Goal: Task Accomplishment & Management: Manage account settings

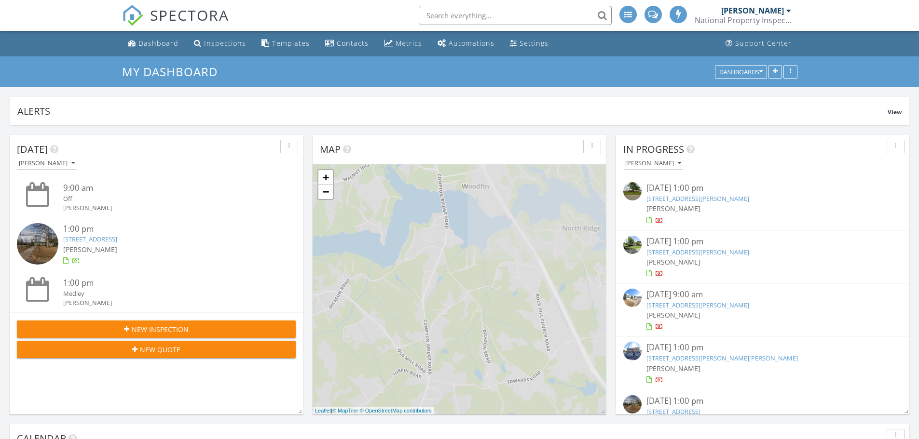
scroll to position [5, 5]
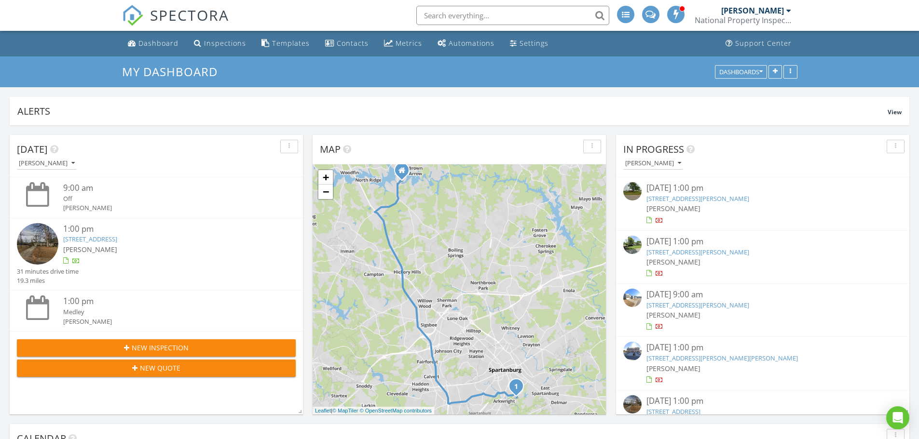
click at [676, 401] on div "08/27/25 1:00 pm" at bounding box center [762, 402] width 232 height 12
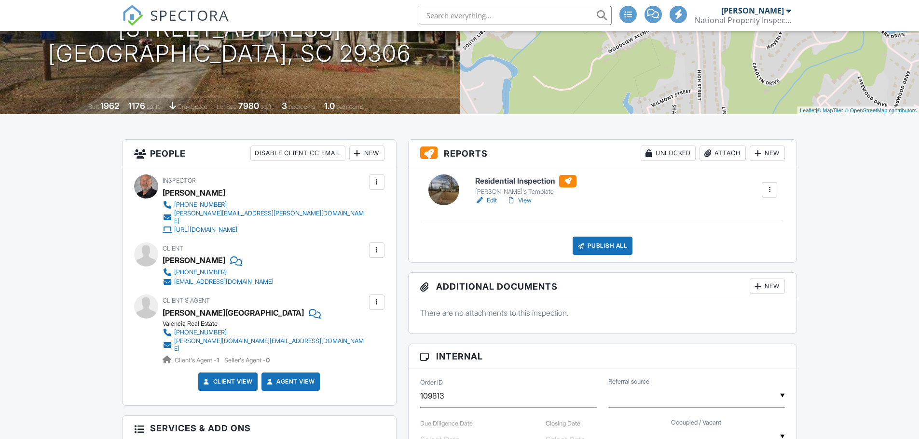
scroll to position [144, 0]
click at [492, 199] on link "Edit" at bounding box center [486, 200] width 22 height 10
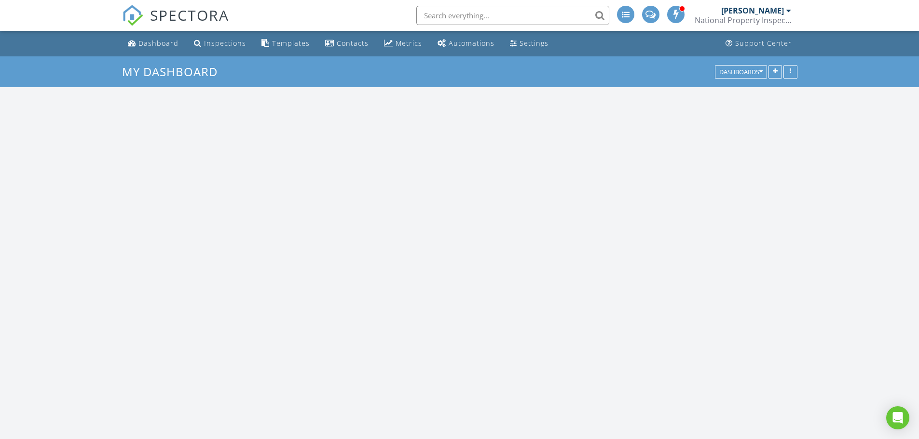
scroll to position [893, 934]
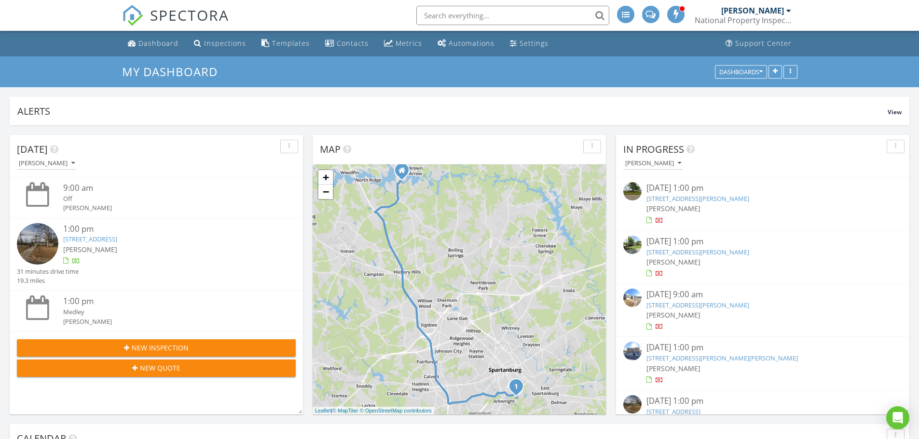
click at [674, 405] on div "08/27/25 1:00 pm" at bounding box center [762, 402] width 232 height 12
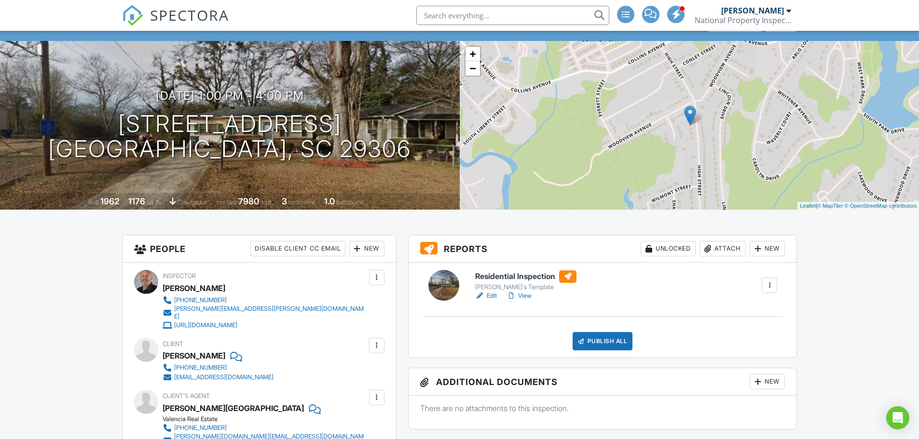
scroll to position [48, 0]
click at [192, 16] on span "SPECTORA" at bounding box center [189, 15] width 79 height 20
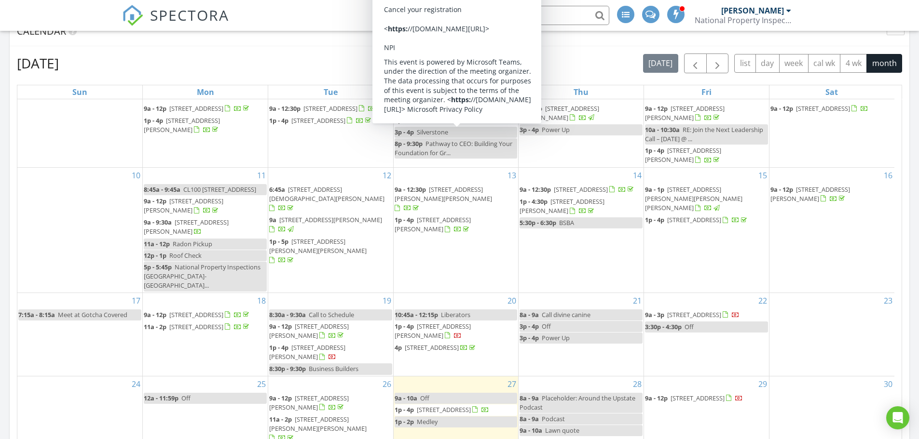
scroll to position [408, 0]
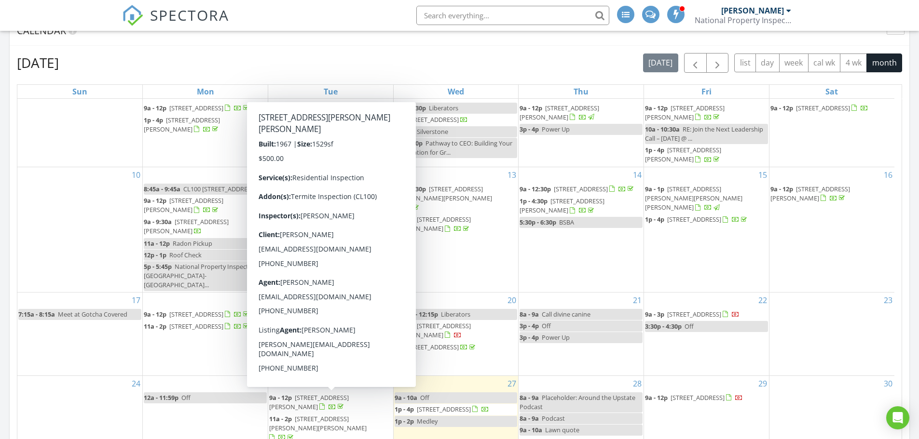
click at [316, 415] on span "208 Kendrick St, Greer 29651" at bounding box center [317, 424] width 97 height 18
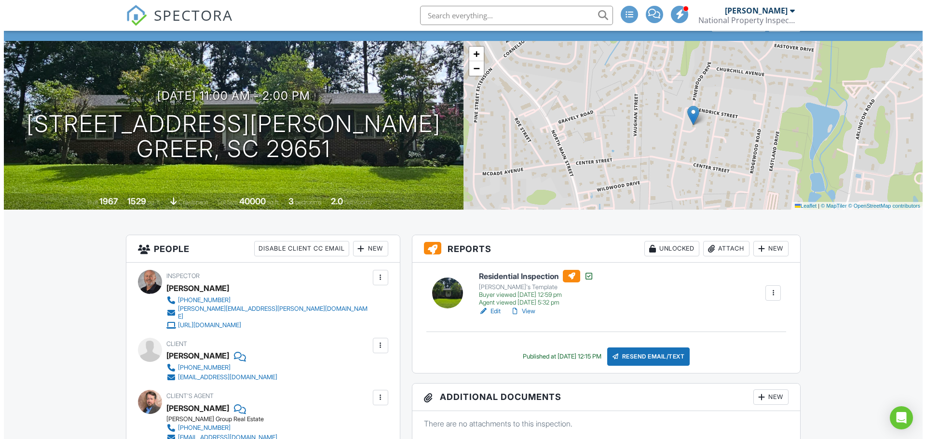
scroll to position [48, 0]
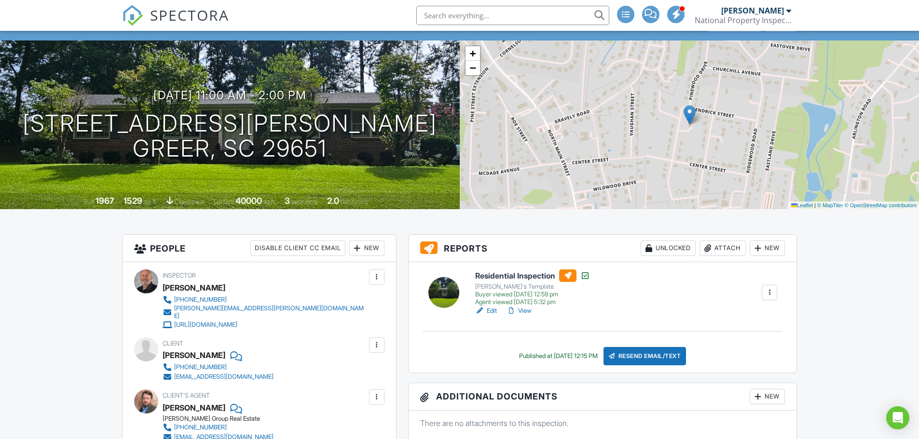
click at [716, 249] on div "Attach" at bounding box center [722, 248] width 46 height 15
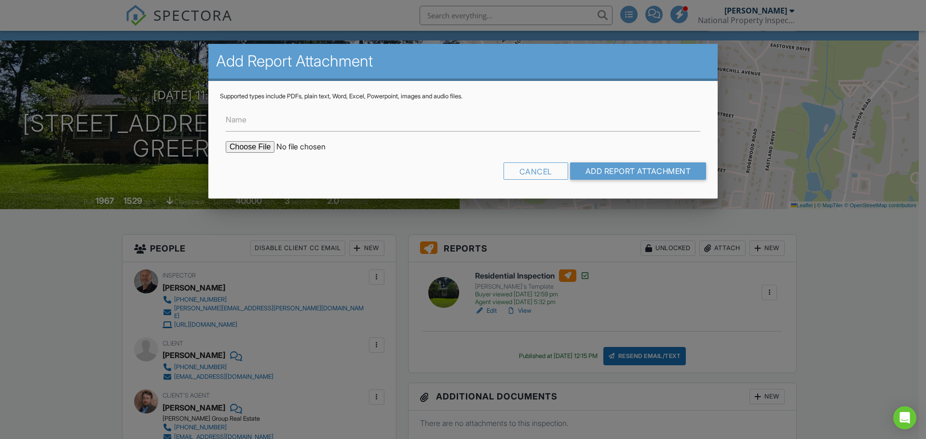
click at [246, 147] on input "file" at bounding box center [308, 147] width 164 height 12
type input "C:\fakepath\208 Kendrick Street CL-100.pdf"
click at [619, 170] on input "Add Report Attachment" at bounding box center [638, 171] width 137 height 17
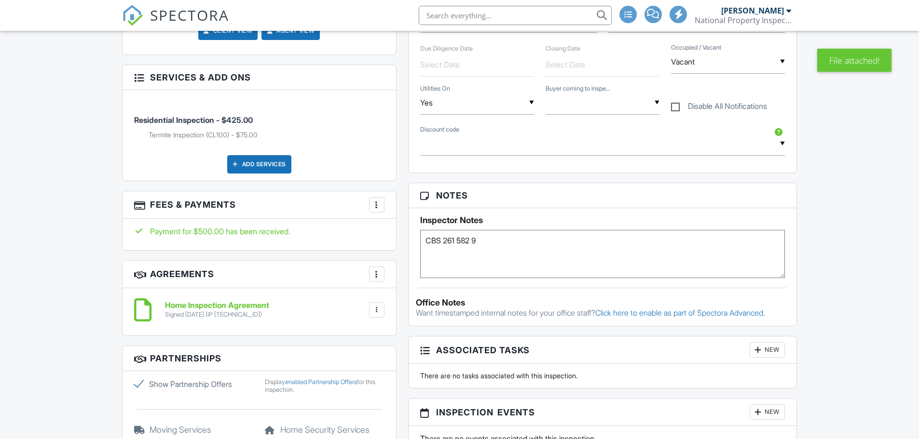
scroll to position [578, 0]
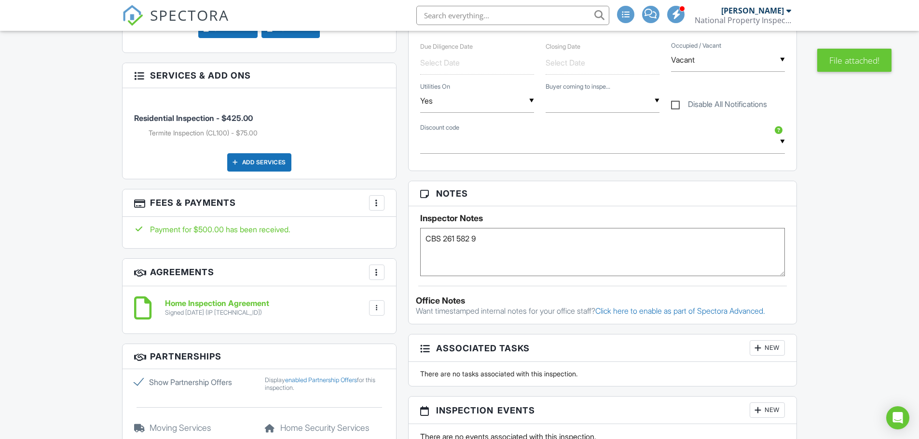
click at [379, 198] on div at bounding box center [377, 203] width 10 height 10
click at [394, 272] on li "View Invoice" at bounding box center [425, 281] width 101 height 24
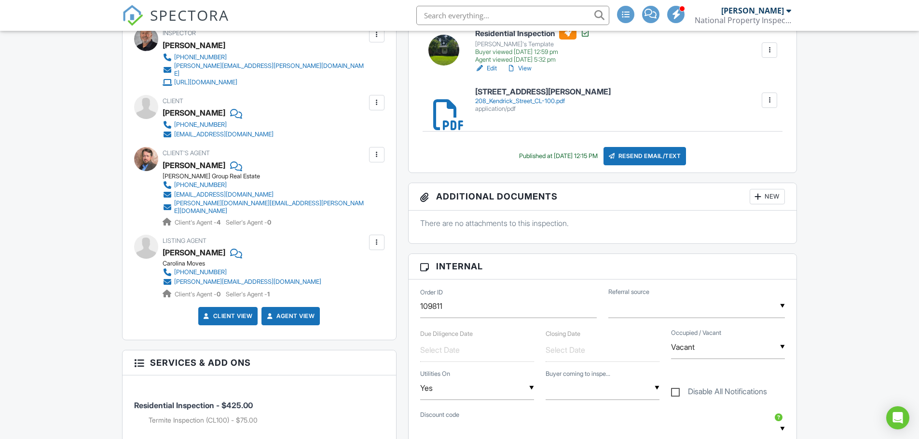
scroll to position [289, 0]
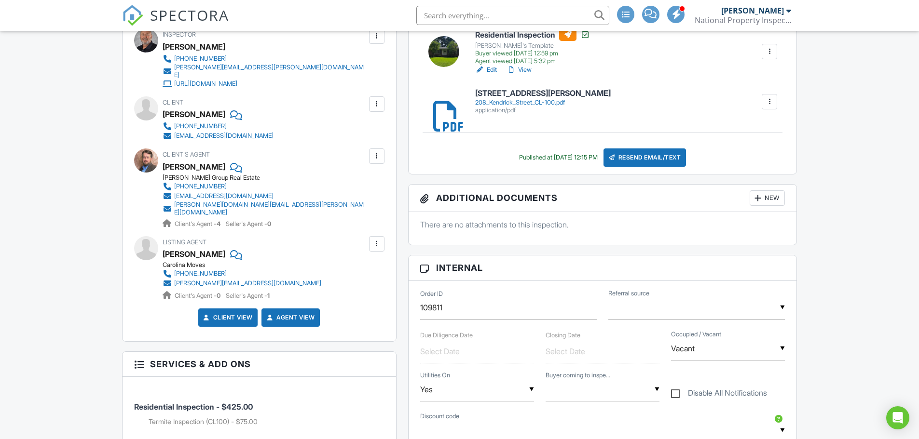
click at [197, 12] on span "SPECTORA" at bounding box center [189, 15] width 79 height 20
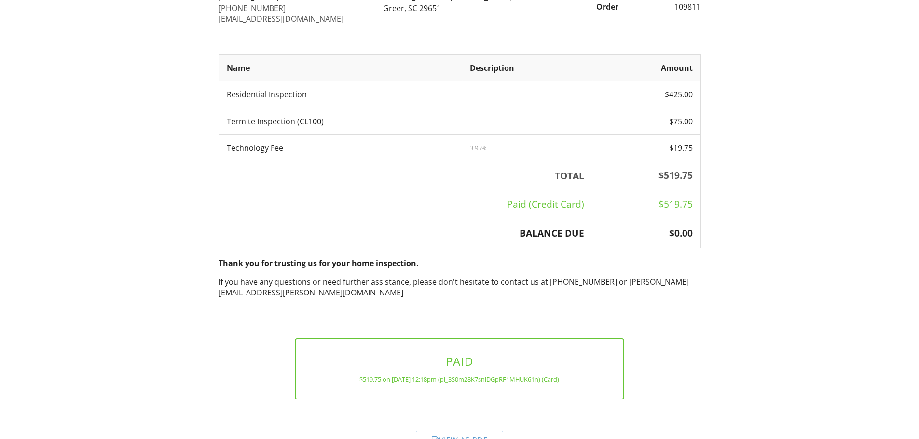
scroll to position [164, 0]
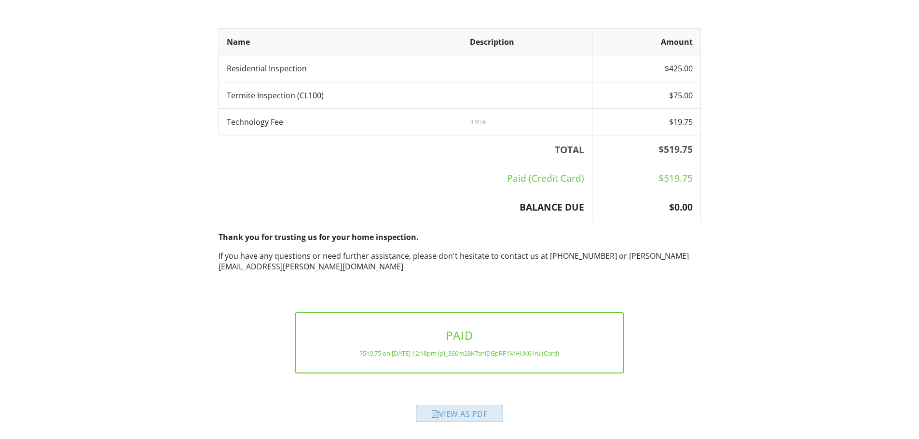
click at [463, 413] on div "View as PDF" at bounding box center [459, 413] width 87 height 17
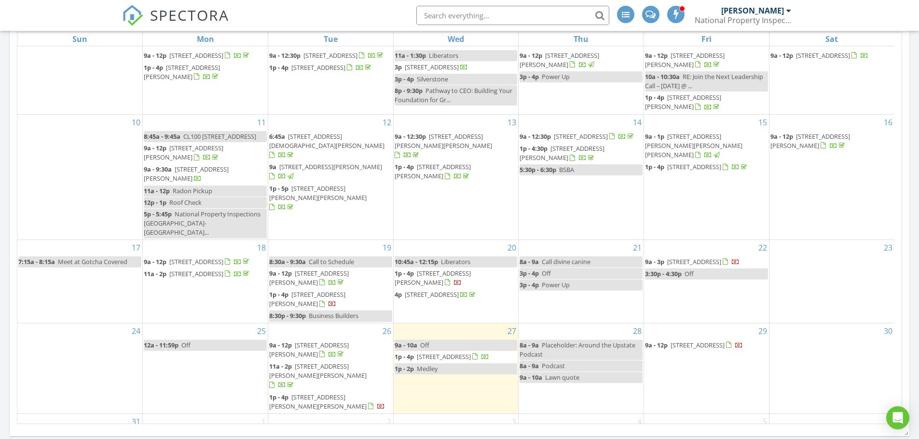
scroll to position [461, 0]
drag, startPoint x: 485, startPoint y: 360, endPoint x: 438, endPoint y: 337, distance: 52.4
click at [438, 352] on span "205 High St, Spartanburg 29306" at bounding box center [444, 356] width 54 height 9
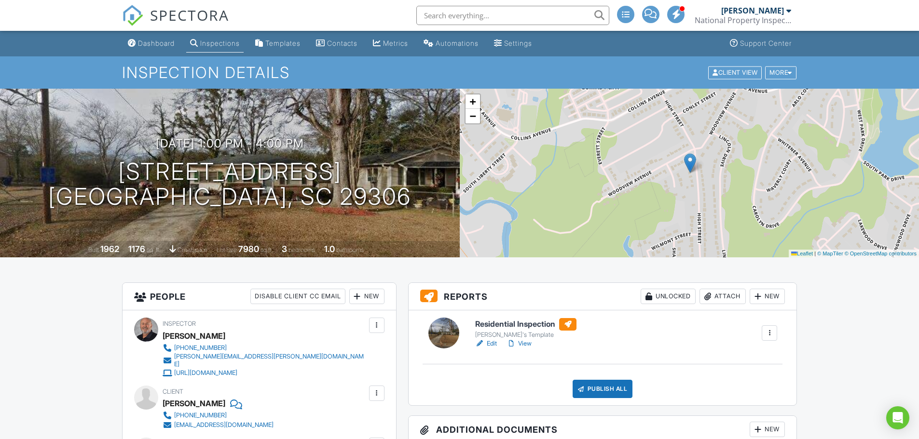
click at [492, 342] on link "Edit" at bounding box center [486, 344] width 22 height 10
